Goal: Communication & Community: Answer question/provide support

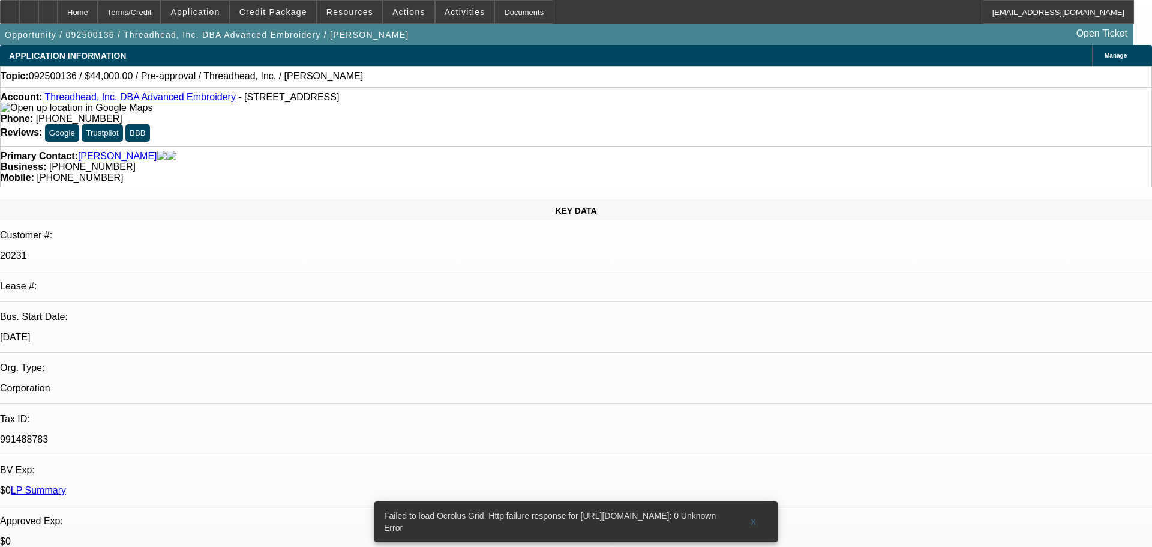
select select "0"
select select "2"
select select "0.1"
select select "4"
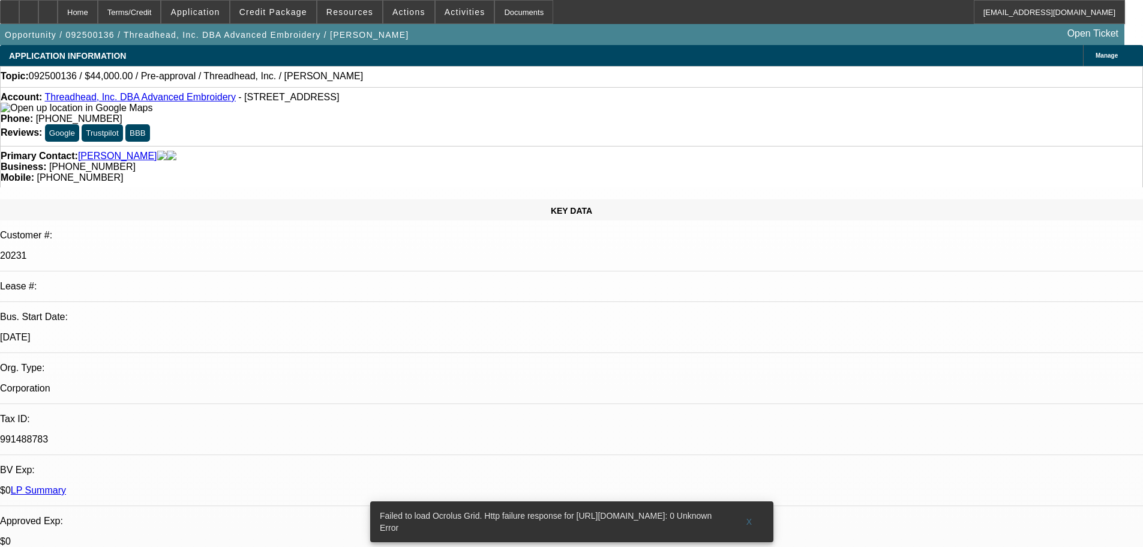
radio input "true"
type textarea "REPEAT CUSTOMER HOWEVER ALL DEALS HAVE BEEN EITHER SOLD/DISCOUNTED , BUT FOR WH…"
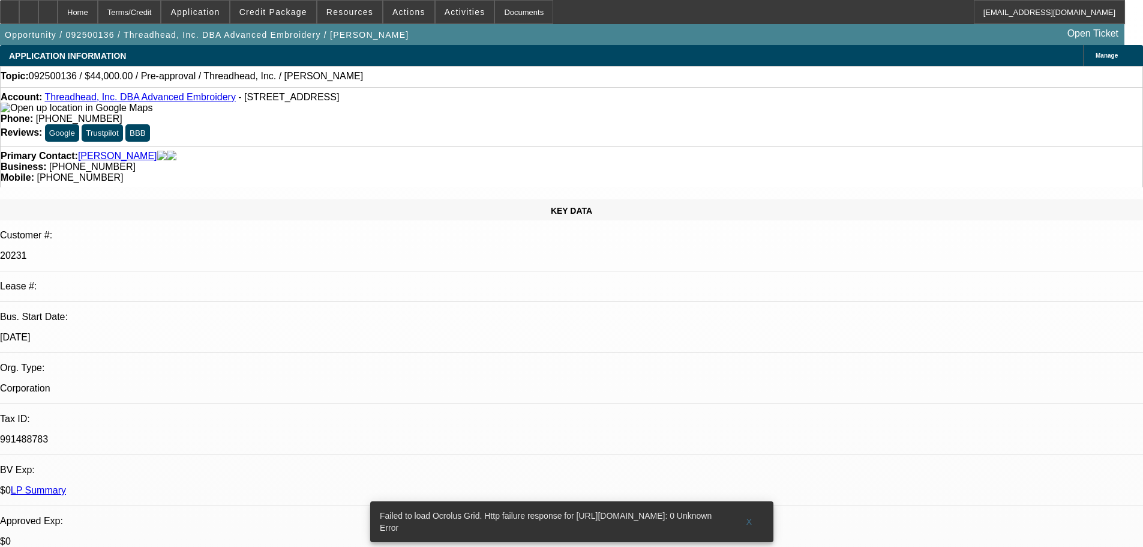
radio input "false"
radio input "true"
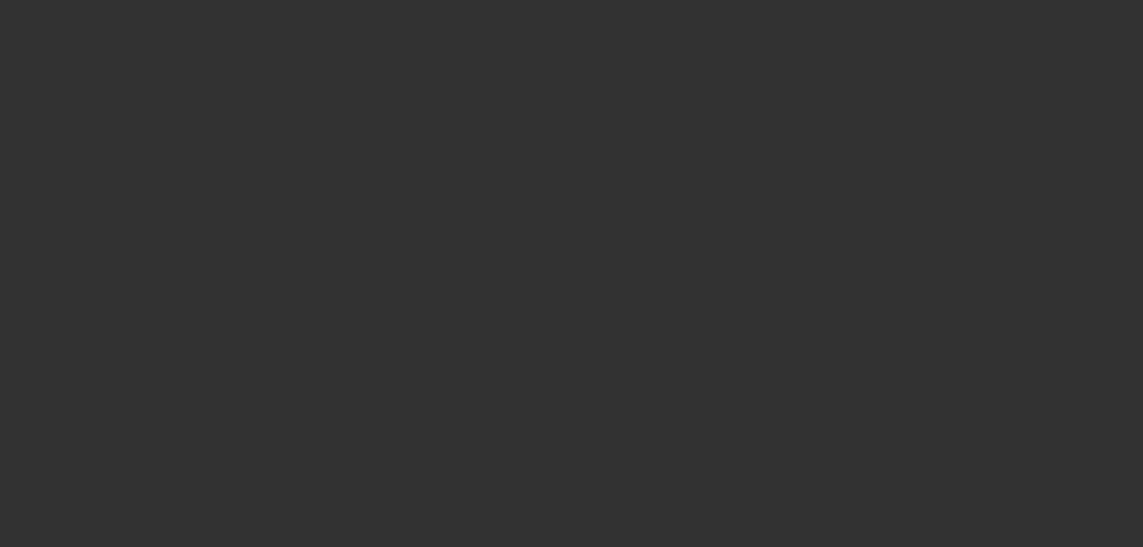
scroll to position [0, 0]
